Goal: Navigation & Orientation: Find specific page/section

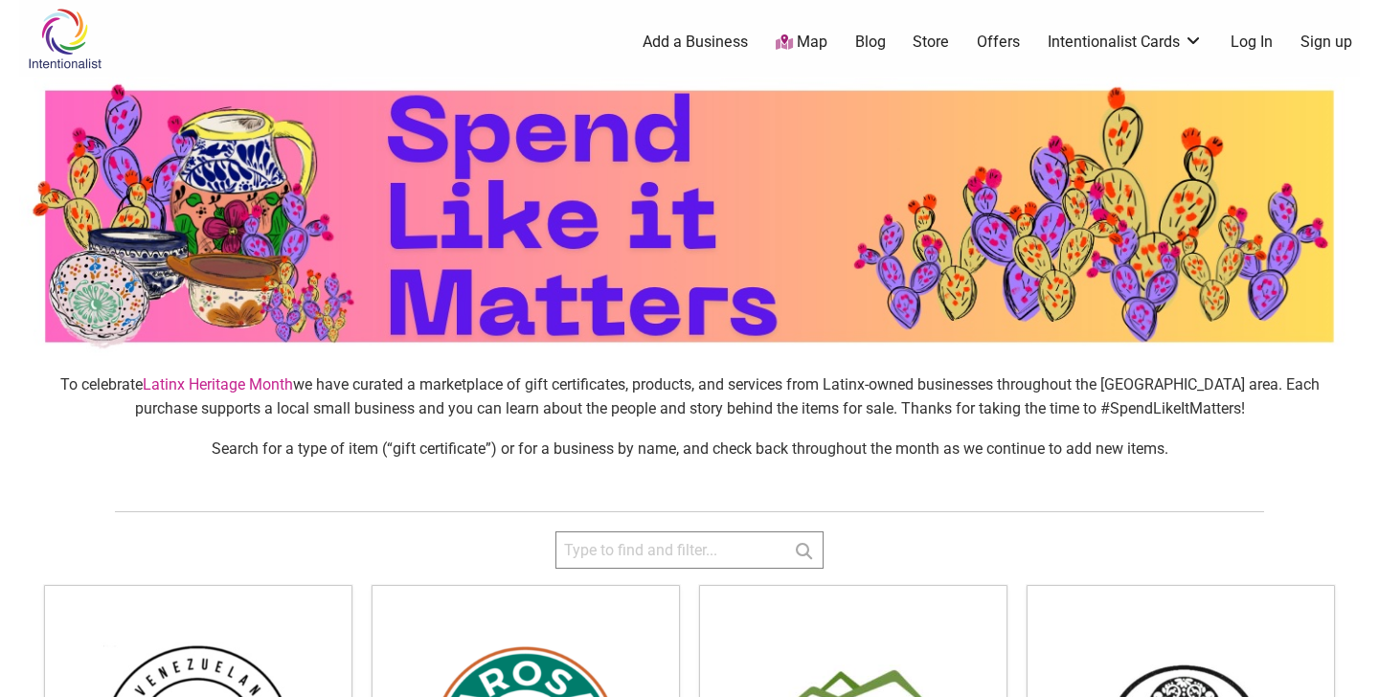
scroll to position [3141, 0]
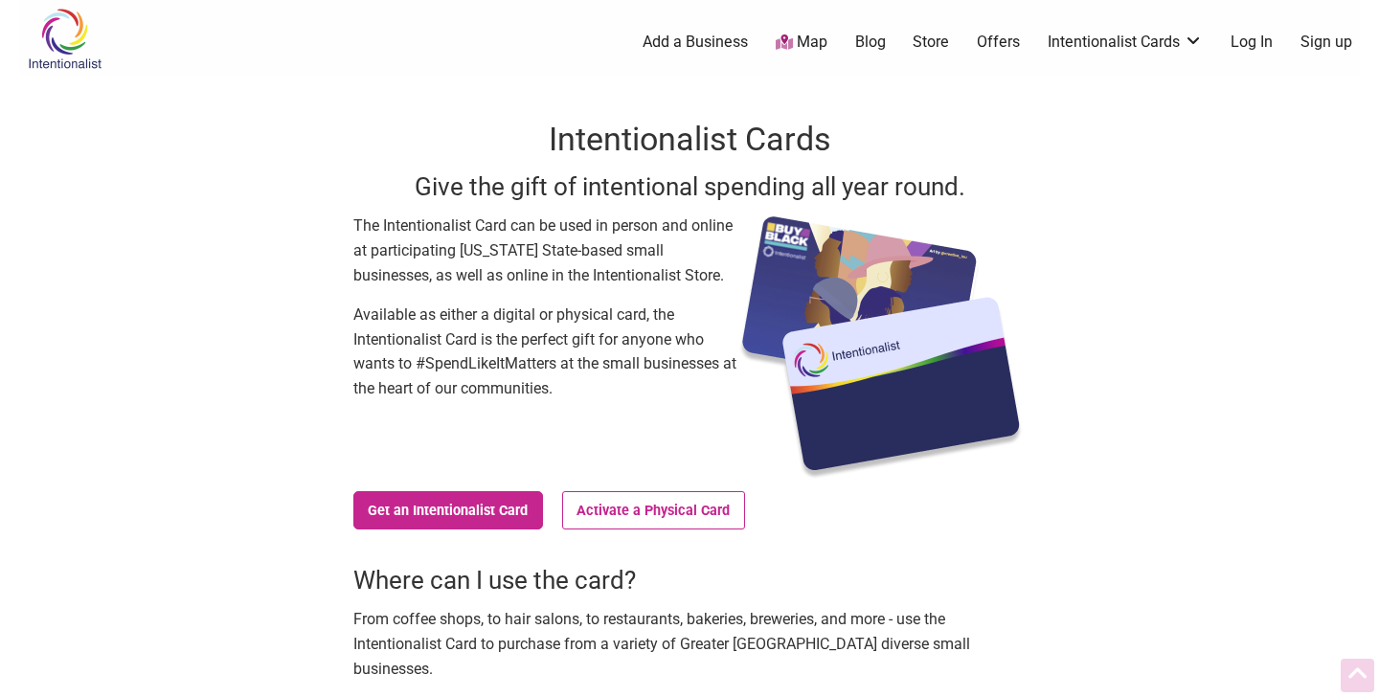
scroll to position [228, 0]
